Goal: Information Seeking & Learning: Learn about a topic

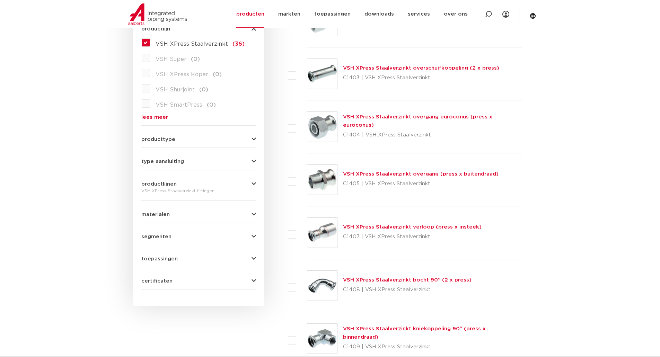
scroll to position [277, 0]
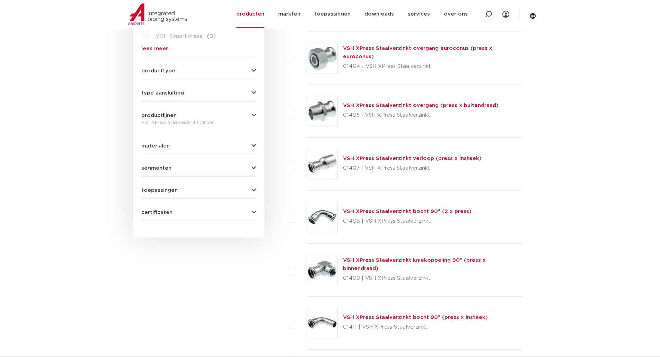
click at [405, 210] on link "VSH XPress Staalverzinkt bocht 90° (2 x press)" at bounding box center [407, 211] width 129 height 5
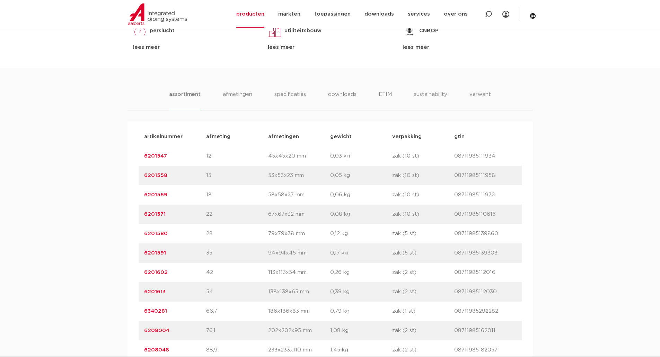
scroll to position [312, 0]
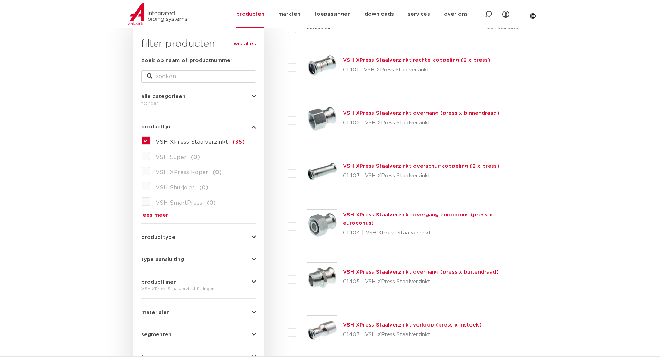
scroll to position [104, 0]
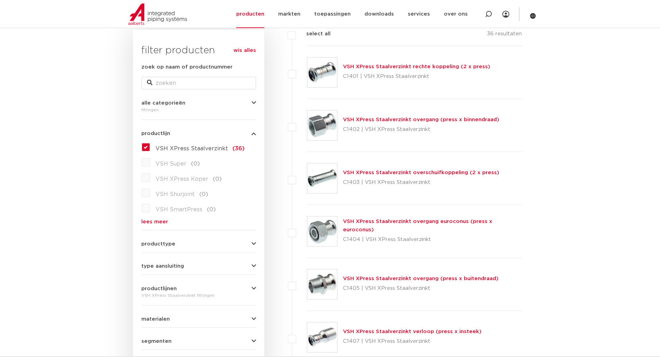
click at [150, 148] on label "VSH XPress Staalverzinkt (36)" at bounding box center [197, 147] width 95 height 11
click at [0, 0] on input "VSH XPress Staalverzinkt (36)" at bounding box center [0, 0] width 0 height 0
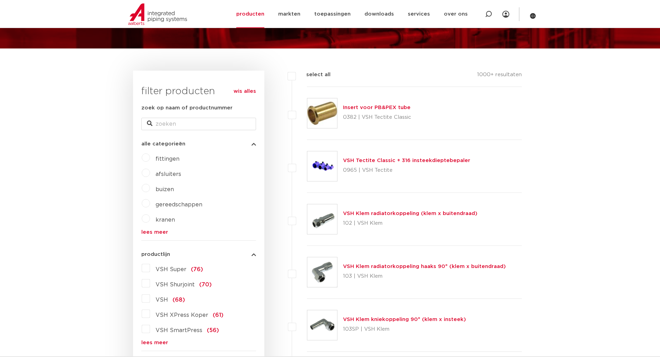
scroll to position [139, 0]
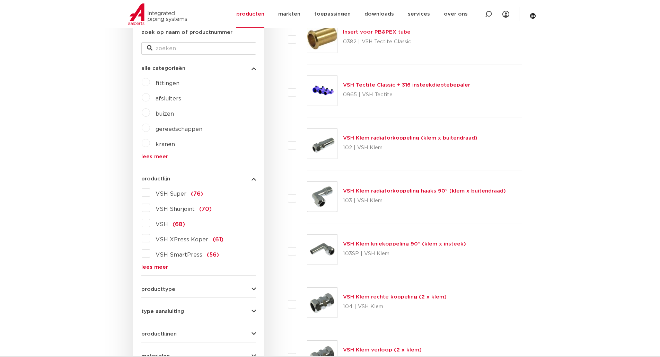
click at [165, 267] on link "lees meer" at bounding box center [198, 267] width 115 height 5
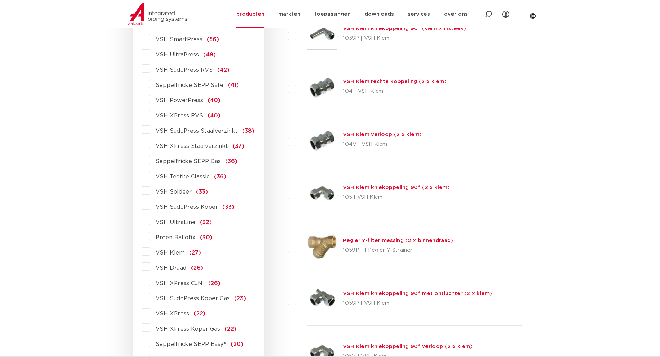
scroll to position [347, 0]
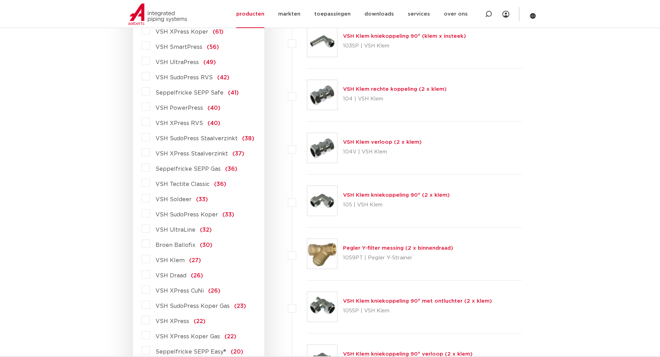
click at [150, 110] on label "VSH PowerPress (40)" at bounding box center [185, 106] width 70 height 11
click at [0, 0] on input "VSH PowerPress (40)" at bounding box center [0, 0] width 0 height 0
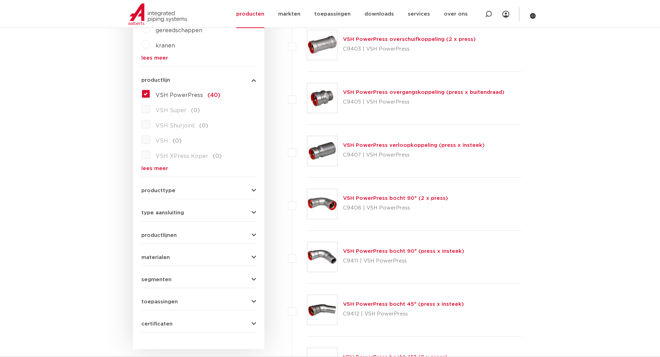
scroll to position [243, 0]
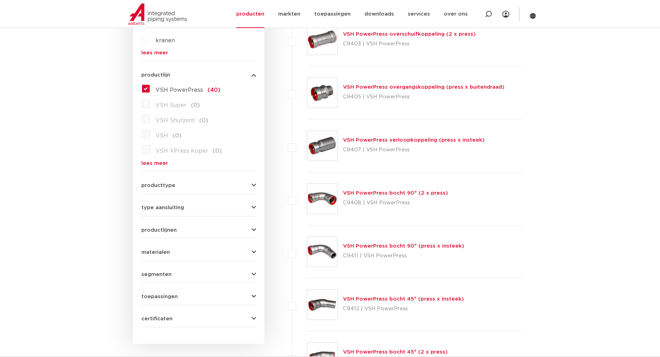
click at [406, 195] on link "VSH PowerPress bocht 90° (2 x press)" at bounding box center [395, 193] width 105 height 5
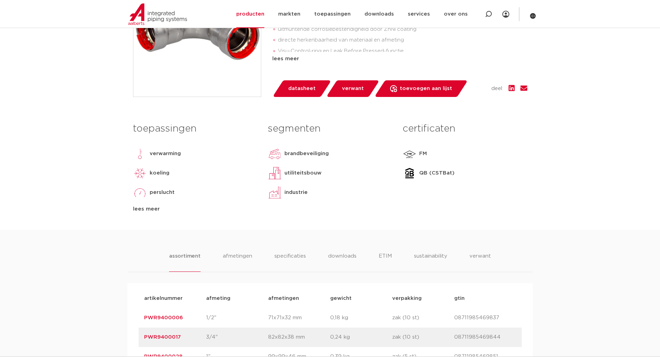
scroll to position [347, 0]
